Goal: Information Seeking & Learning: Find specific fact

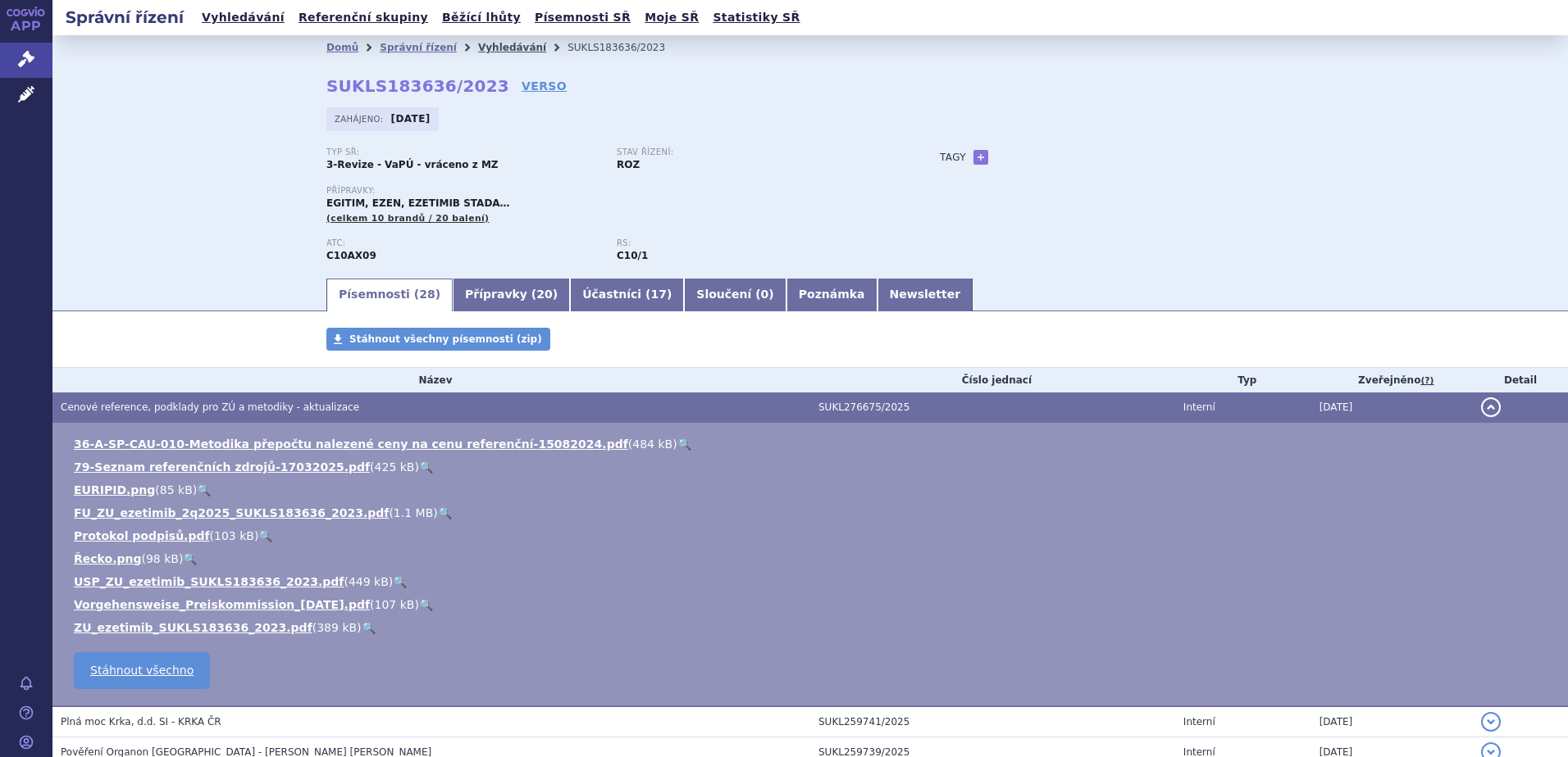
click at [482, 44] on link "Vyhledávání" at bounding box center [512, 48] width 68 height 11
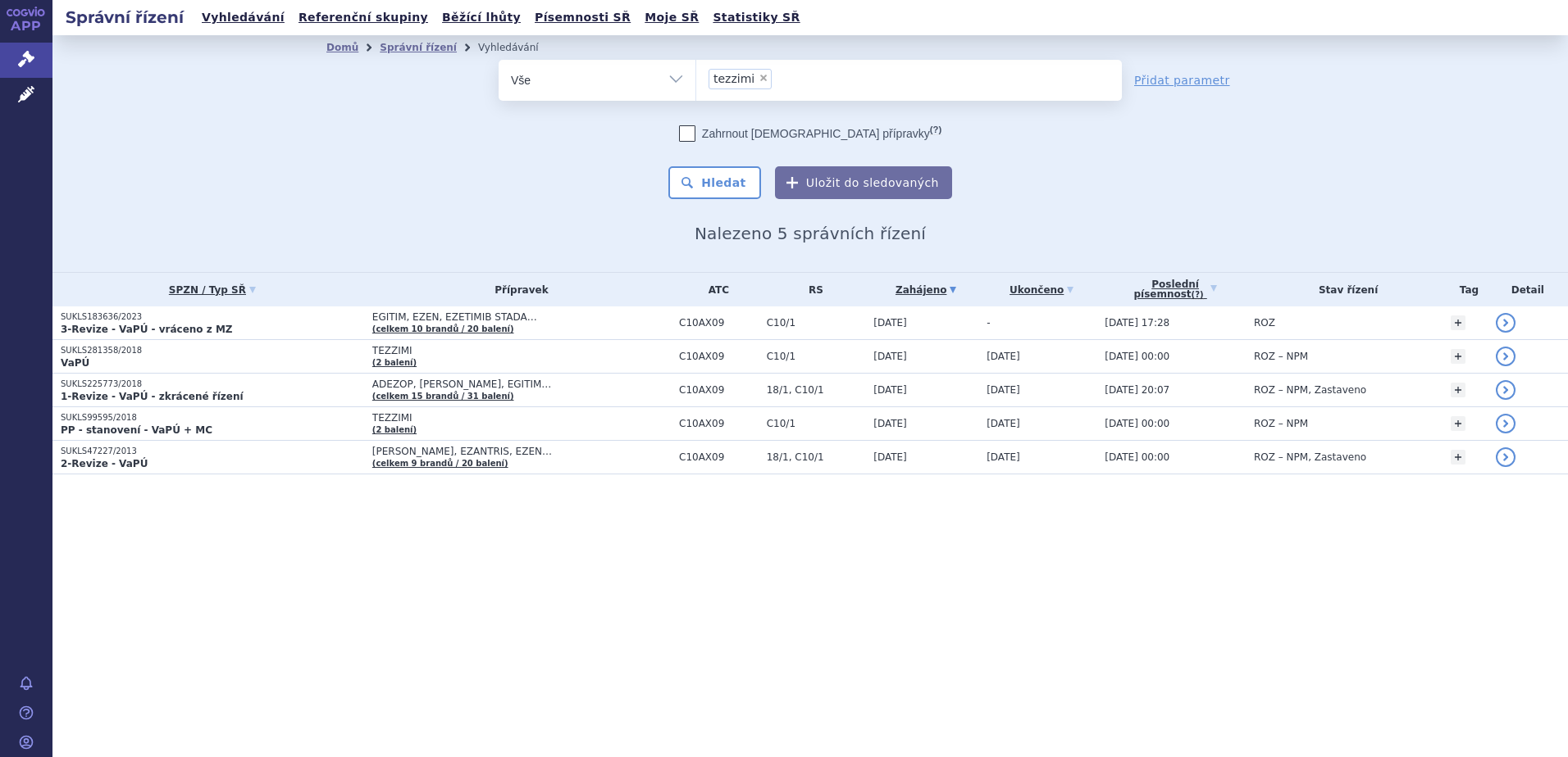
click at [762, 79] on span "×" at bounding box center [763, 78] width 10 height 10
click at [696, 79] on select "tezzimi" at bounding box center [695, 79] width 1 height 41
select select
paste input "L01EX09"
type input "L01EX09"
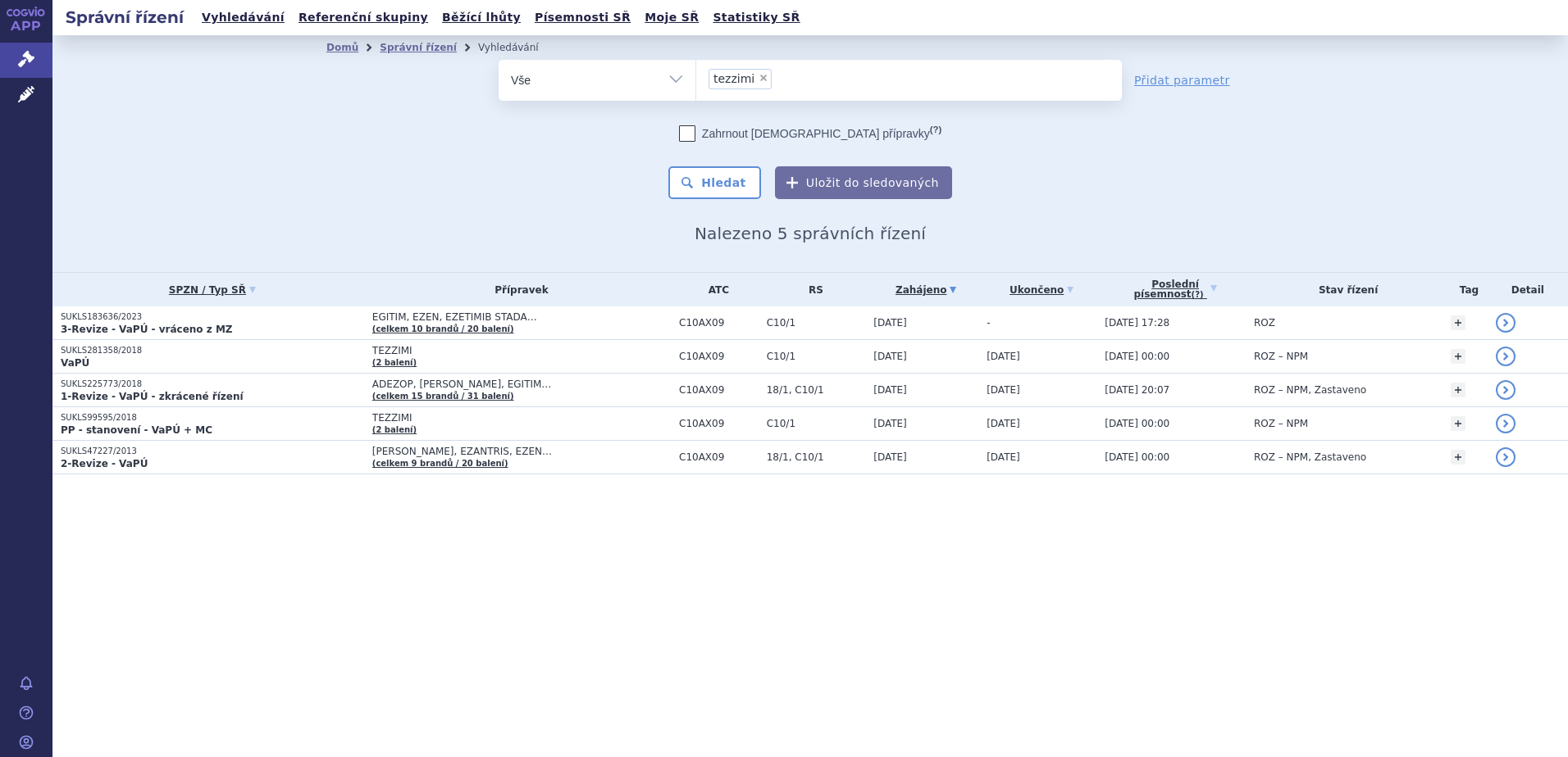
select select "L01EX09"
click at [720, 176] on button "Hledat" at bounding box center [714, 183] width 92 height 32
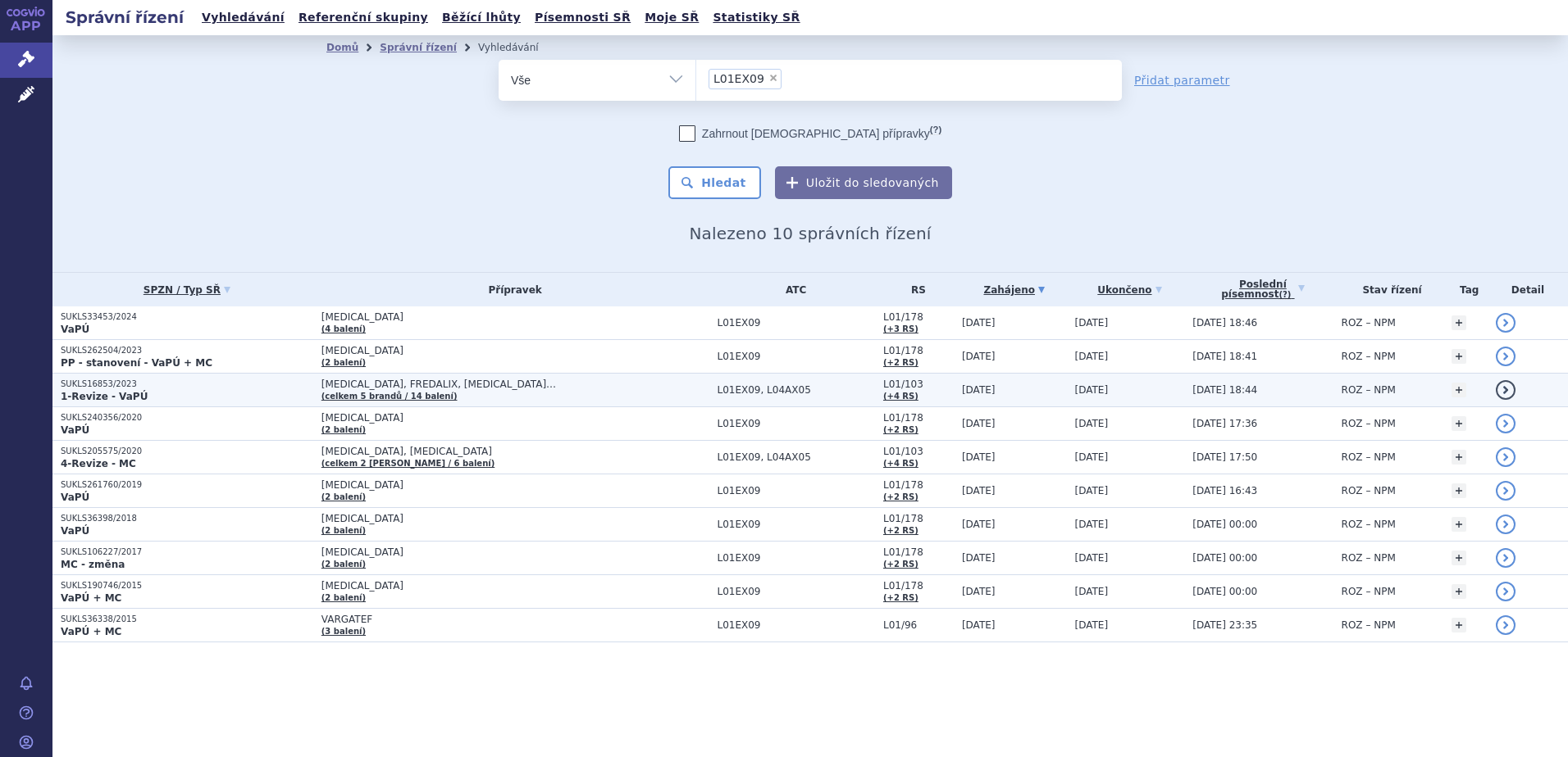
click at [508, 386] on span "[MEDICAL_DATA], FREDALIX, [MEDICAL_DATA]…" at bounding box center [514, 385] width 388 height 11
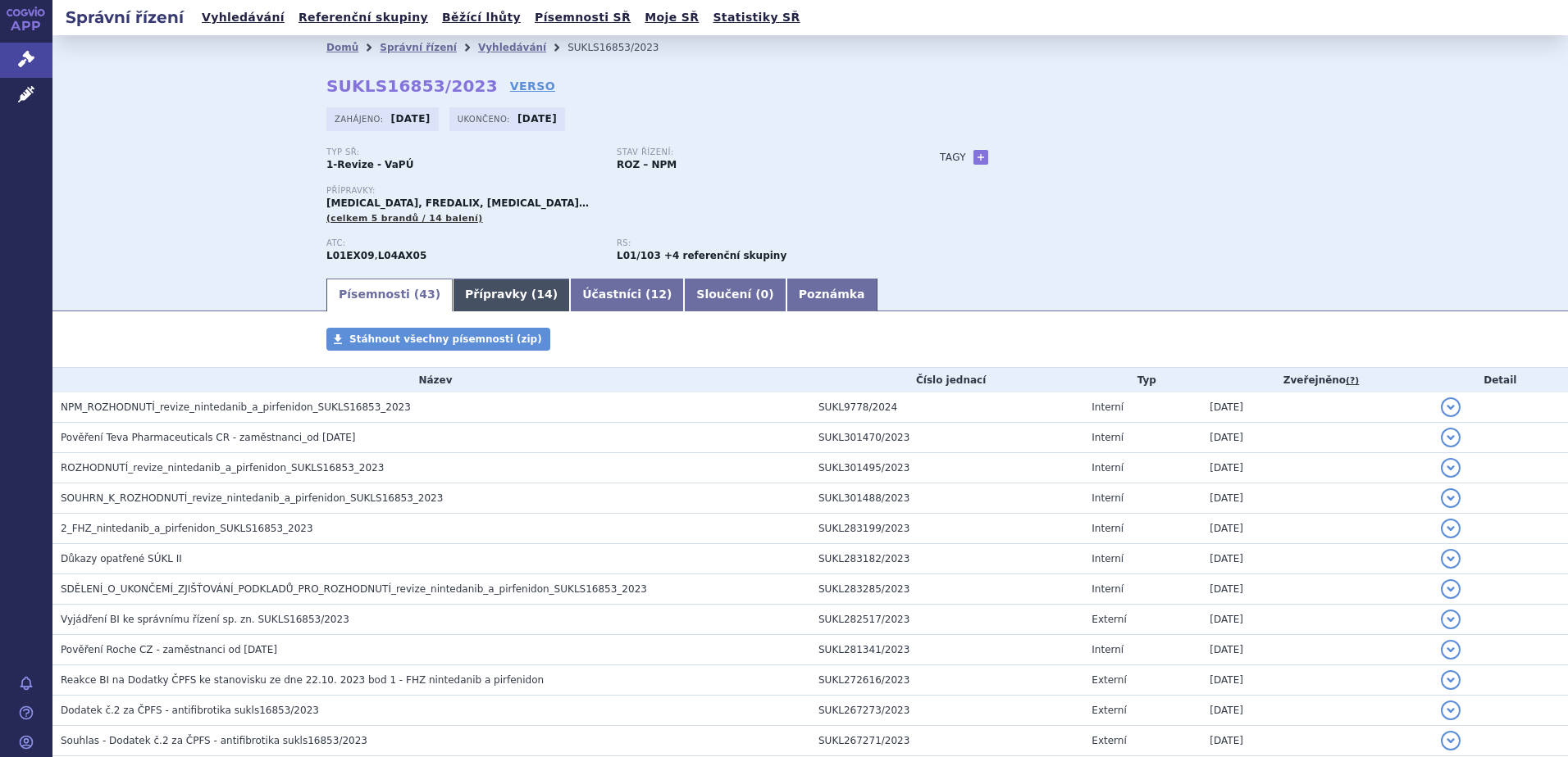
click at [474, 300] on link "Přípravky ( 14 )" at bounding box center [511, 295] width 117 height 32
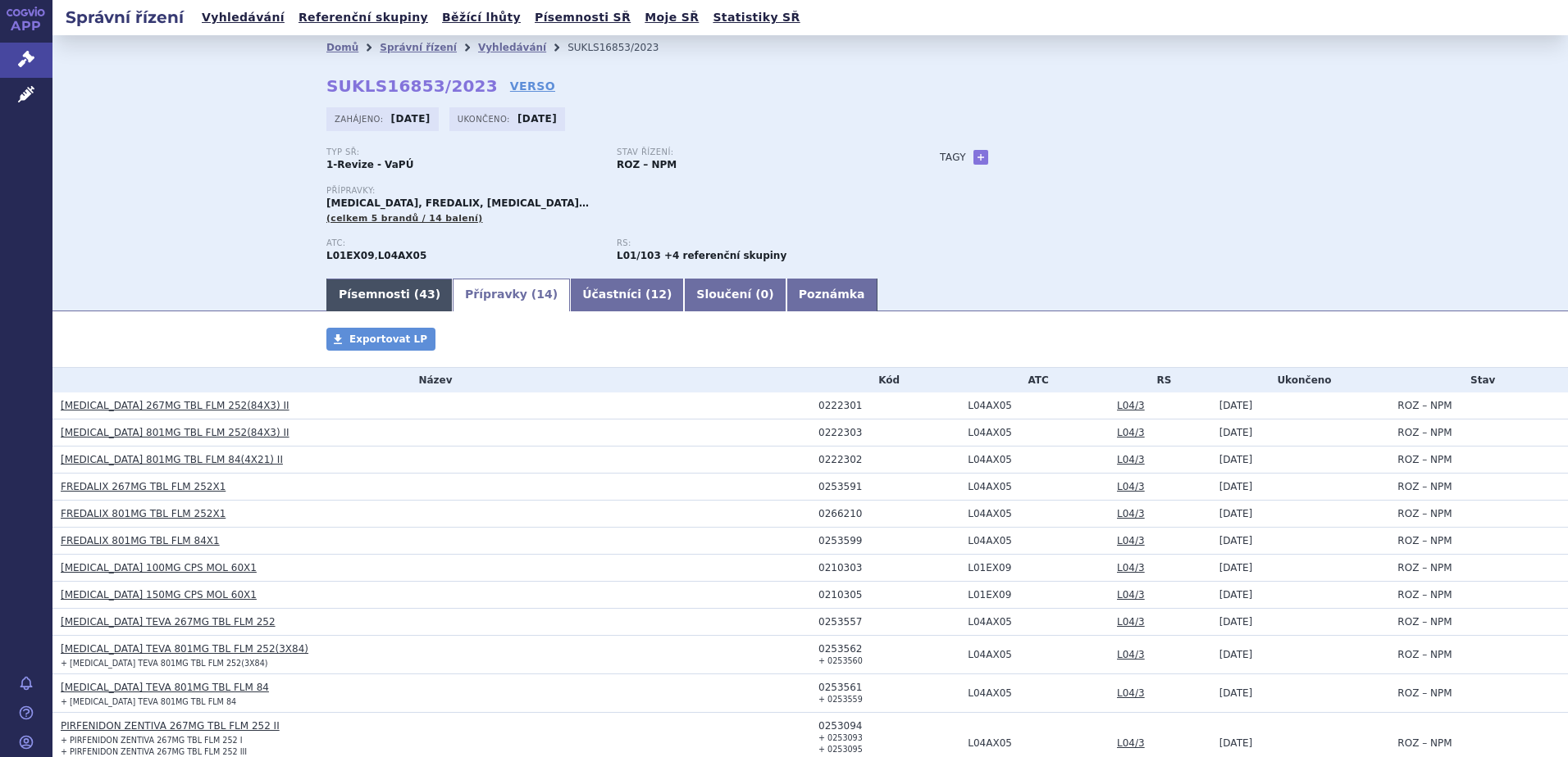
click at [353, 294] on link "Písemnosti ( 43 )" at bounding box center [390, 295] width 127 height 32
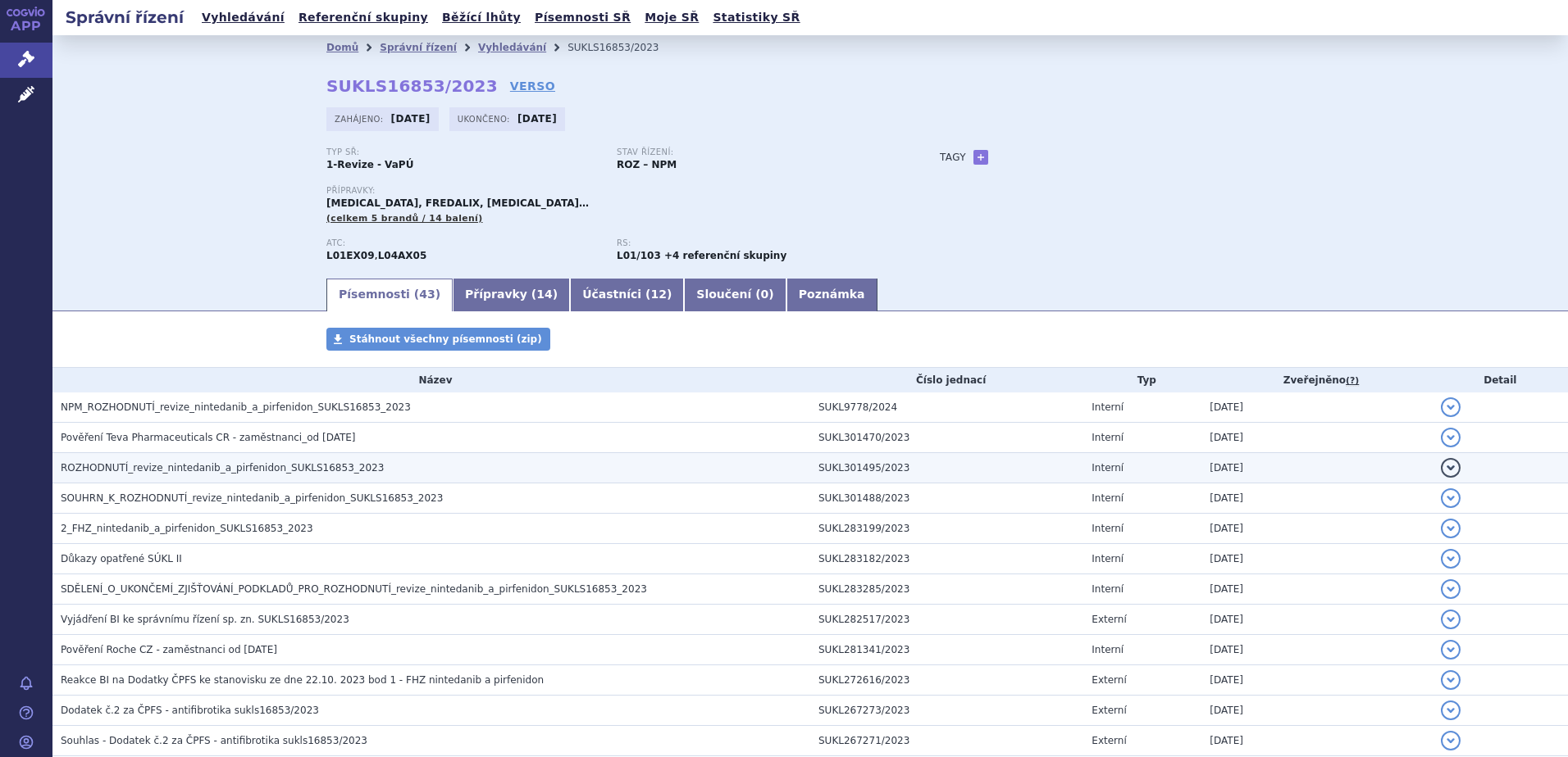
click at [175, 468] on span "ROZHODNUTÍ_revize_nintedanib_a_pirfenidon_SUKLS16853_2023" at bounding box center [222, 468] width 323 height 11
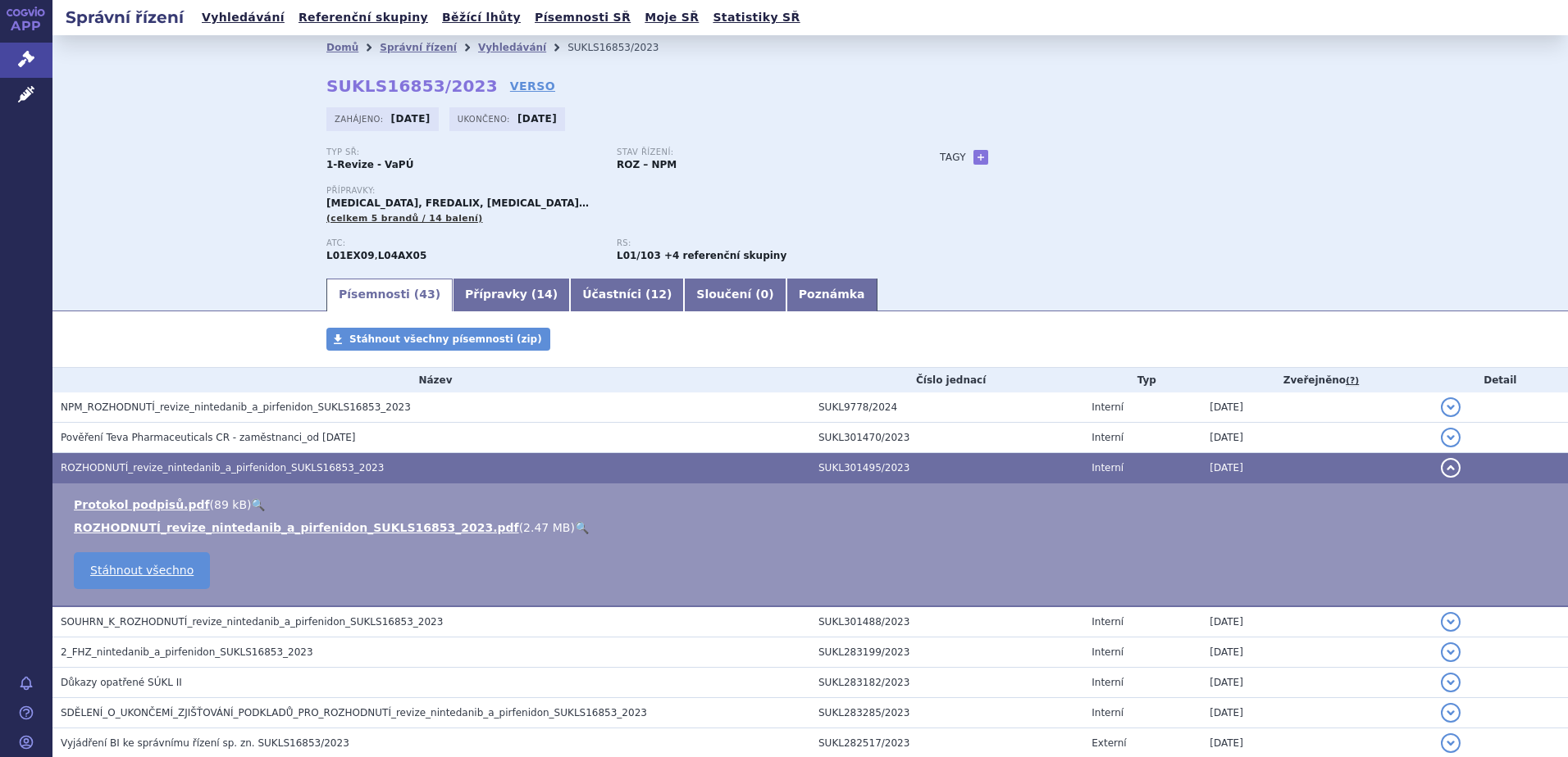
click at [574, 527] on link "🔍" at bounding box center [581, 528] width 14 height 13
